Goal: Task Accomplishment & Management: Use online tool/utility

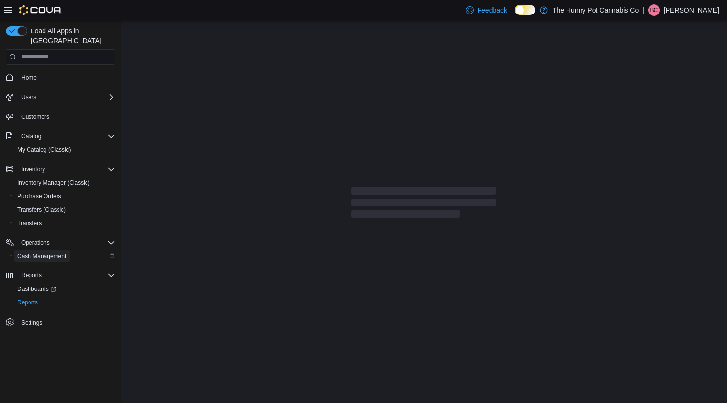
click at [45, 252] on span "Cash Management" at bounding box center [41, 256] width 49 height 8
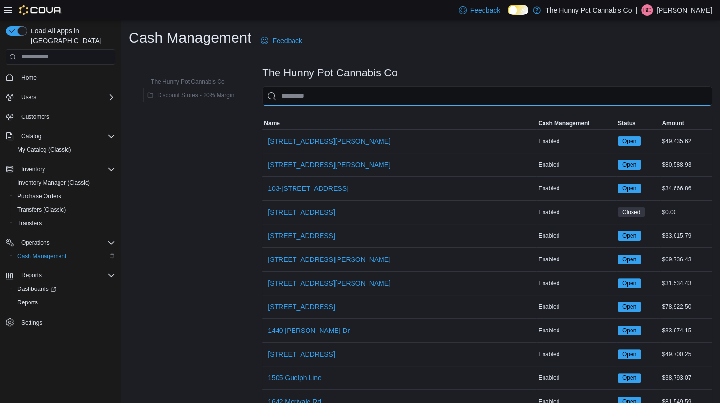
click at [353, 96] on input "This is a search bar. As you type, the results lower in the page will automatic…" at bounding box center [487, 96] width 450 height 19
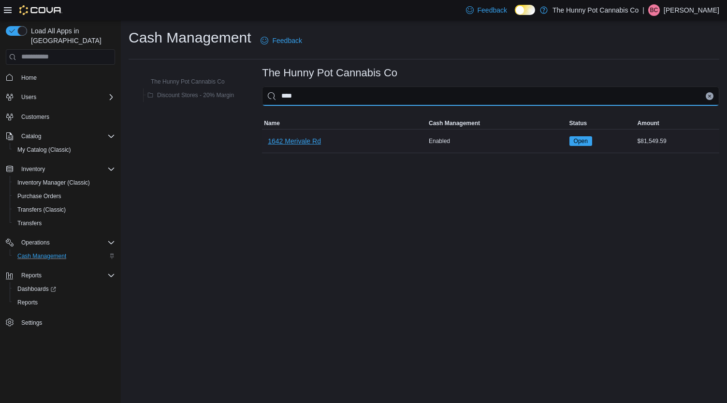
type input "****"
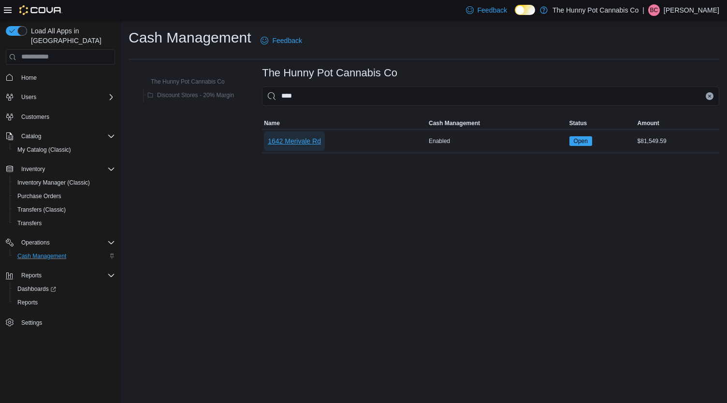
click at [308, 142] on span "1642 Merivale Rd" at bounding box center [294, 141] width 53 height 10
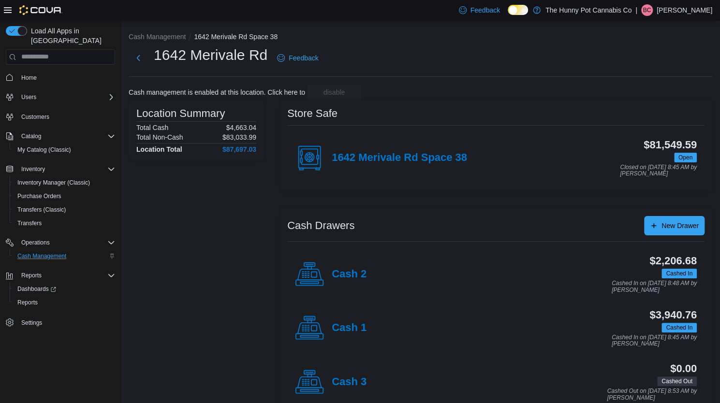
click at [357, 318] on div "Cash 1" at bounding box center [331, 328] width 72 height 29
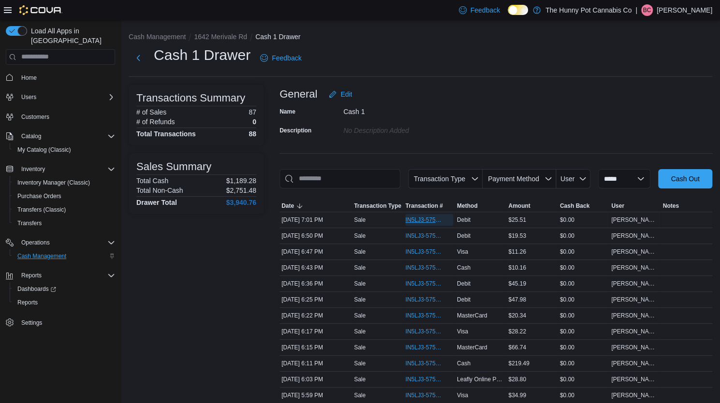
click at [413, 217] on span "IN5LJ3-5758139" at bounding box center [424, 220] width 38 height 8
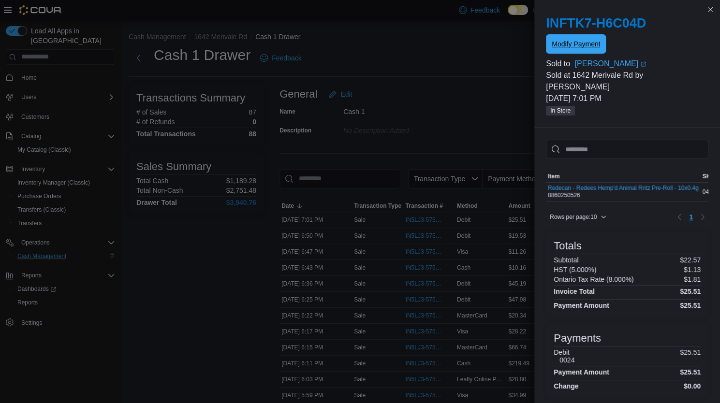
click at [571, 43] on span "Modify Payment" at bounding box center [576, 44] width 48 height 10
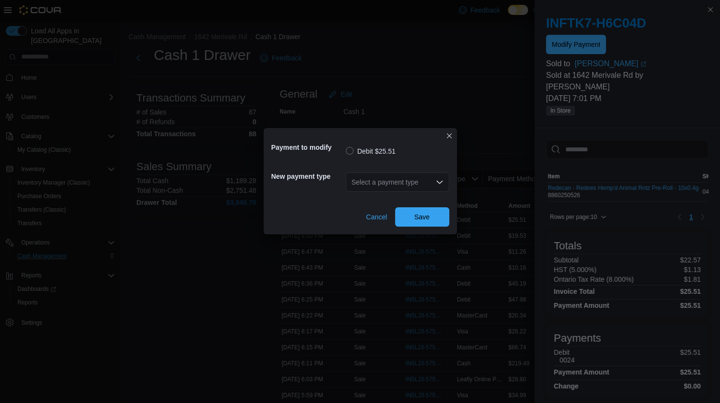
click at [385, 177] on div "Select a payment type" at bounding box center [397, 182] width 103 height 19
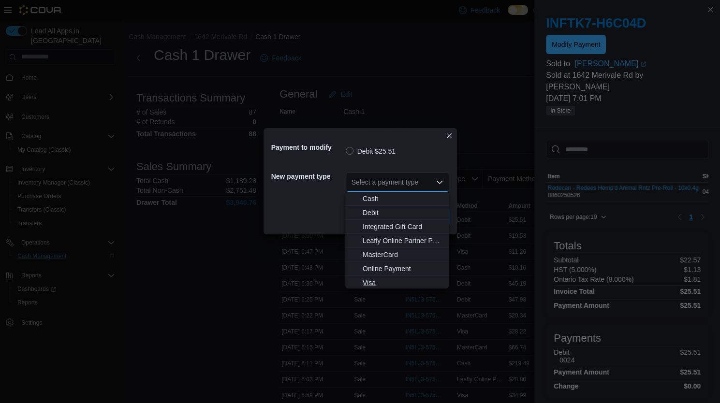
click at [375, 284] on span "Visa" at bounding box center [403, 283] width 80 height 10
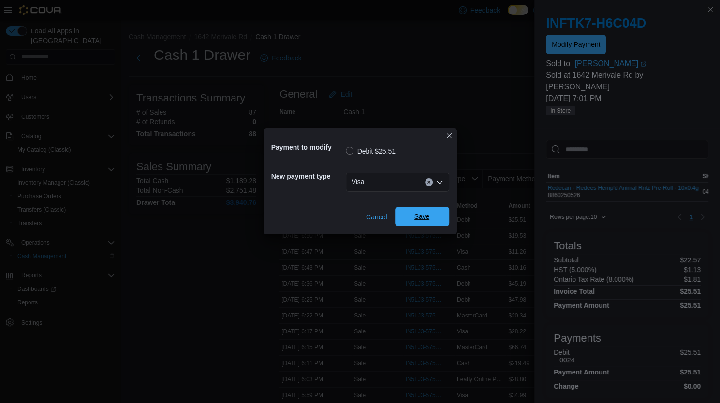
click at [428, 219] on span "Save" at bounding box center [421, 217] width 15 height 10
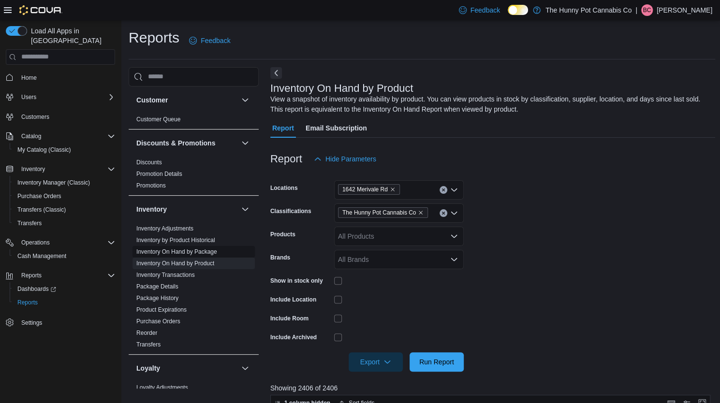
scroll to position [61, 0]
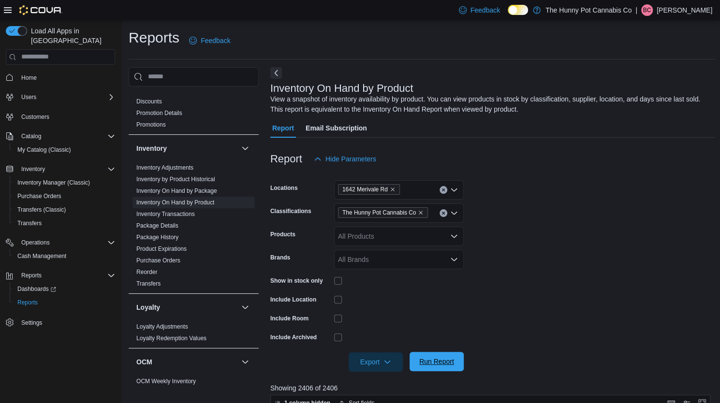
click at [442, 361] on span "Run Report" at bounding box center [436, 362] width 35 height 10
click at [363, 355] on span "Export" at bounding box center [375, 361] width 43 height 19
click at [390, 304] on span "Export to Excel" at bounding box center [377, 304] width 44 height 8
